Goal: Check status: Check status

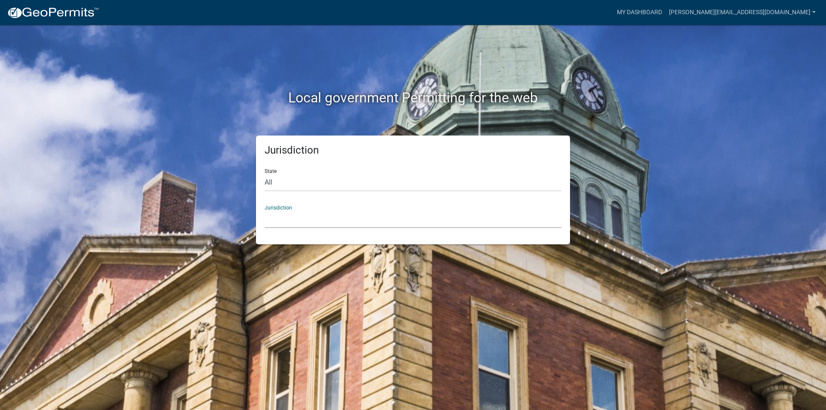
click at [279, 217] on select "[GEOGRAPHIC_DATA], [US_STATE] [GEOGRAPHIC_DATA], [US_STATE][PERSON_NAME][GEOGRA…" at bounding box center [412, 219] width 297 height 18
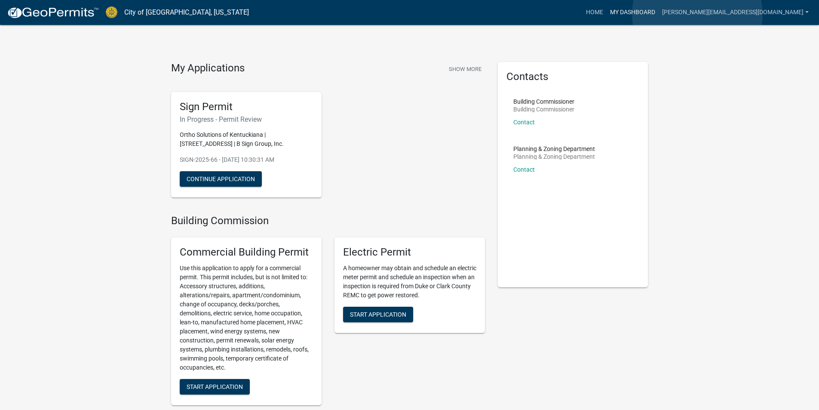
click at [659, 14] on link "My Dashboard" at bounding box center [633, 12] width 52 height 16
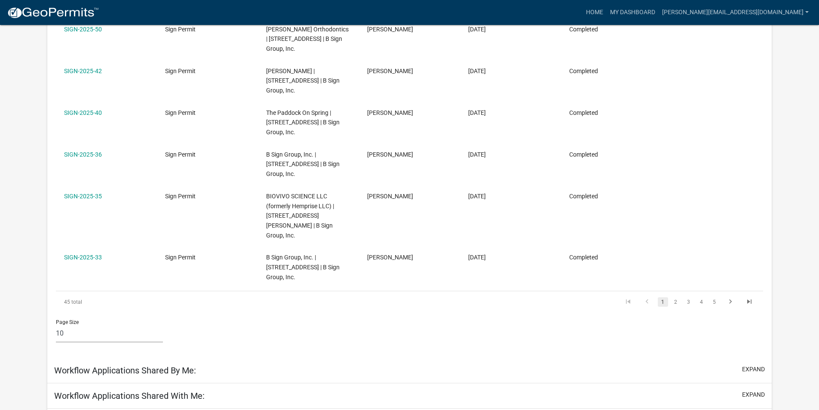
scroll to position [372, 0]
click at [753, 298] on icon "go to last page" at bounding box center [749, 303] width 11 height 10
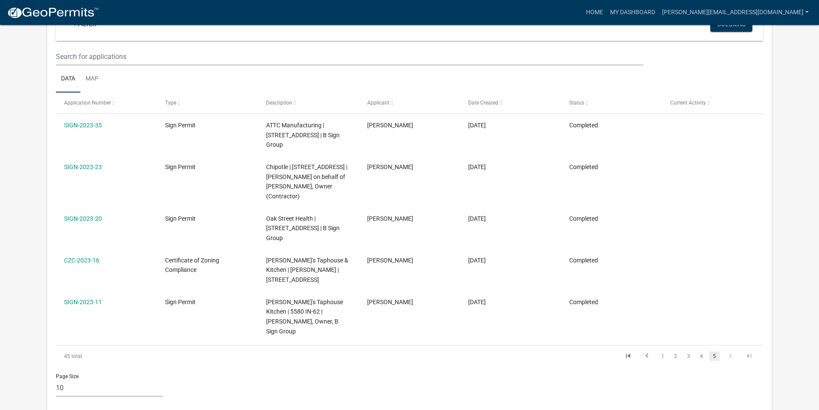
scroll to position [194, 0]
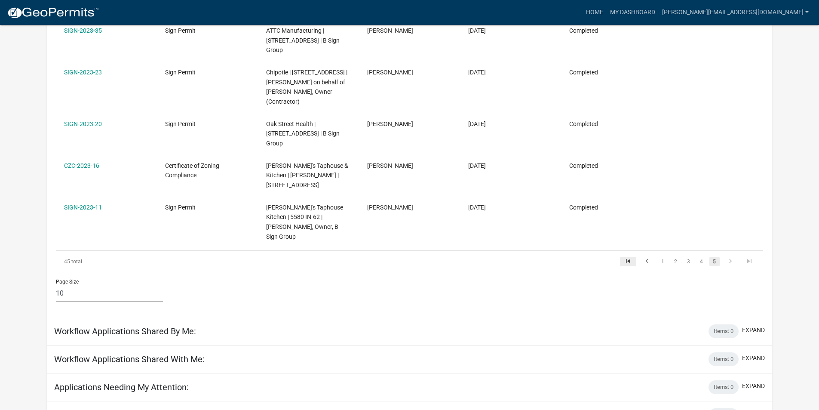
click at [624, 257] on icon "go to first page" at bounding box center [628, 262] width 11 height 10
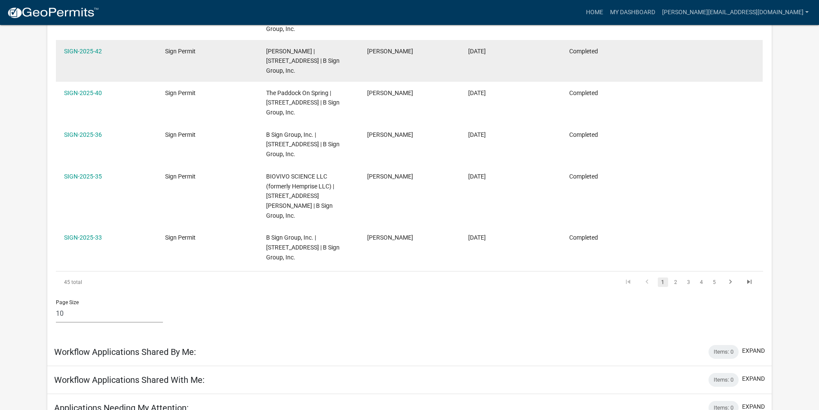
scroll to position [393, 0]
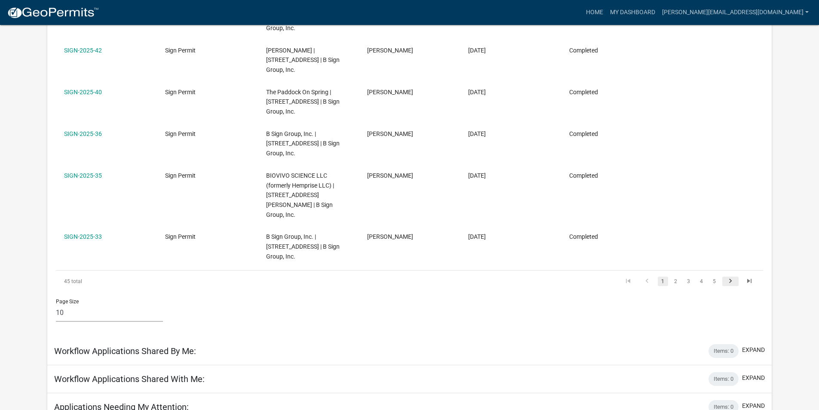
click at [732, 277] on icon "go to next page" at bounding box center [730, 282] width 11 height 10
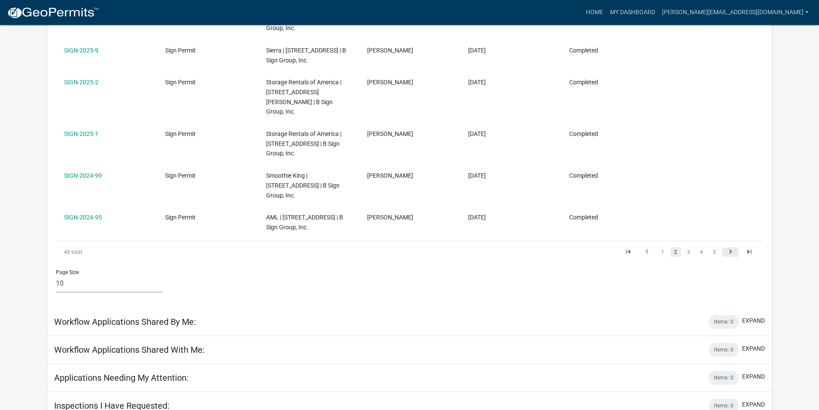
click at [732, 248] on icon "go to next page" at bounding box center [730, 253] width 11 height 10
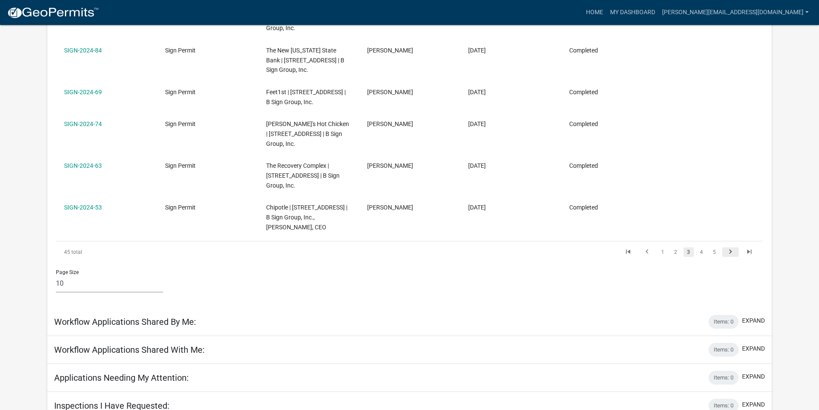
scroll to position [393, 0]
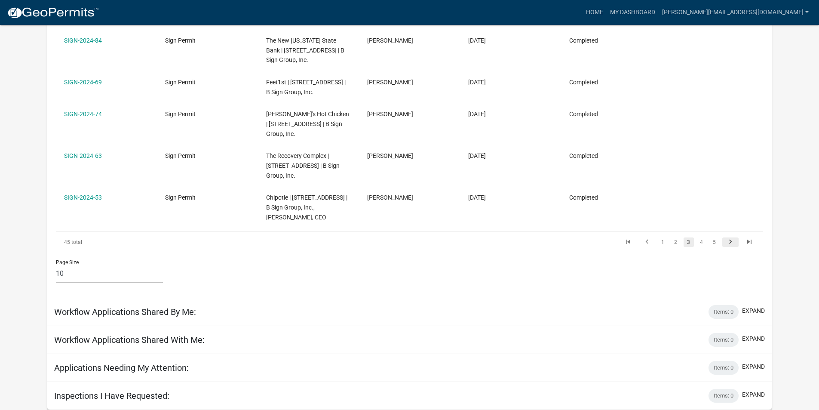
click at [732, 244] on li at bounding box center [730, 242] width 19 height 15
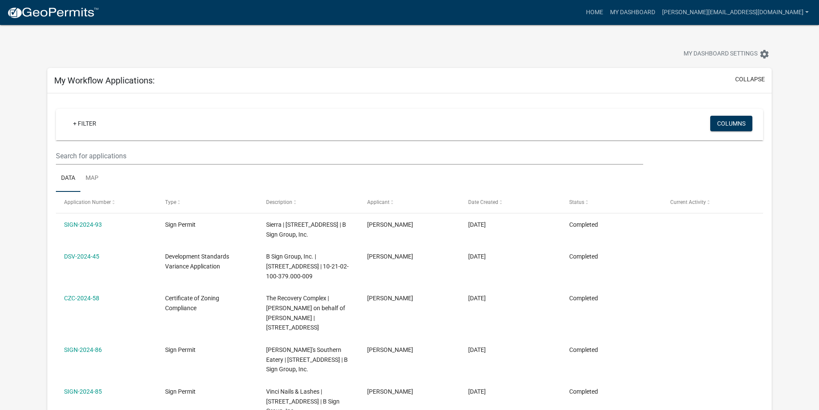
scroll to position [43, 0]
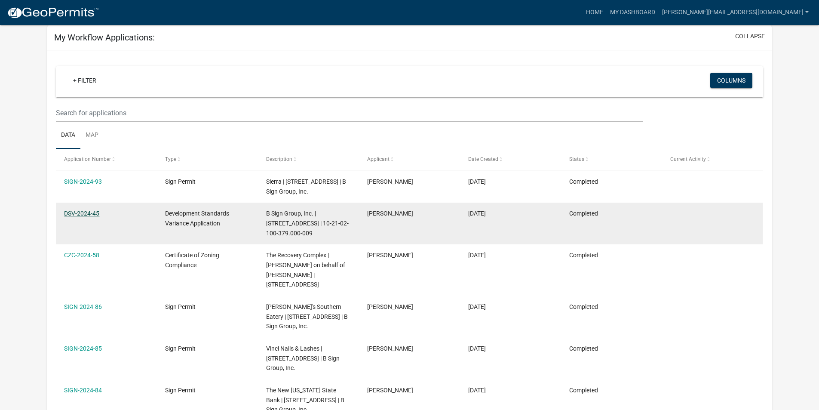
click at [74, 214] on link "DSV-2024-45" at bounding box center [81, 213] width 35 height 7
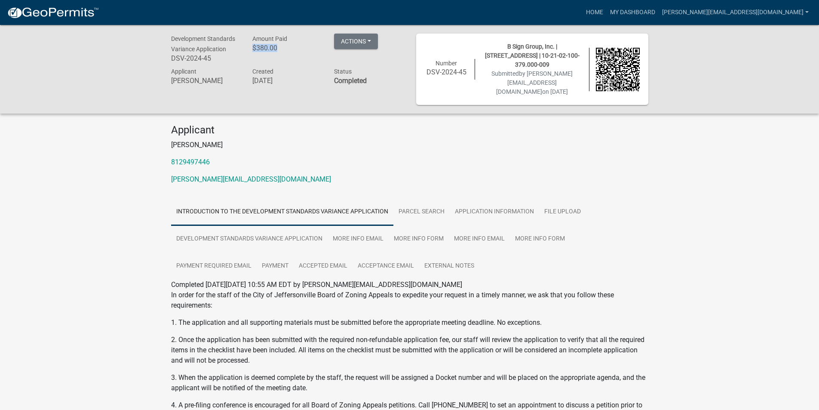
drag, startPoint x: 284, startPoint y: 48, endPoint x: 252, endPoint y: 47, distance: 31.4
click at [252, 47] on h6 "$380.00" at bounding box center [286, 48] width 69 height 8
copy h6 "$380.00"
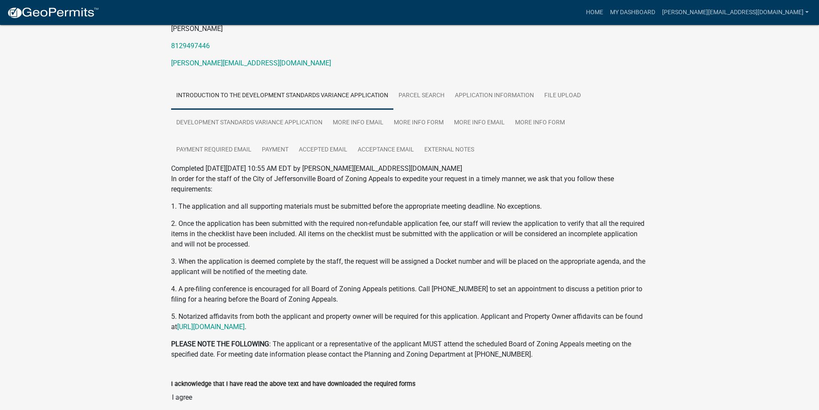
scroll to position [145, 0]
